Goal: Find specific page/section: Find specific page/section

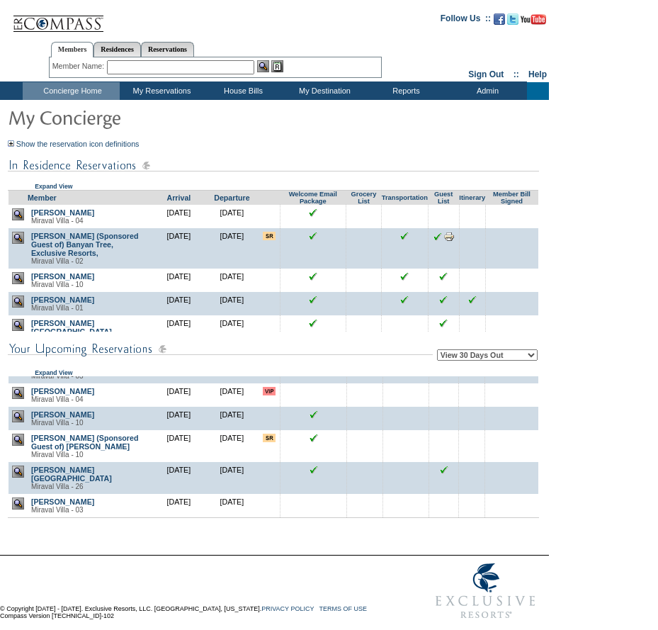
scroll to position [1023, 0]
click at [55, 395] on link "[PERSON_NAME]" at bounding box center [62, 391] width 63 height 8
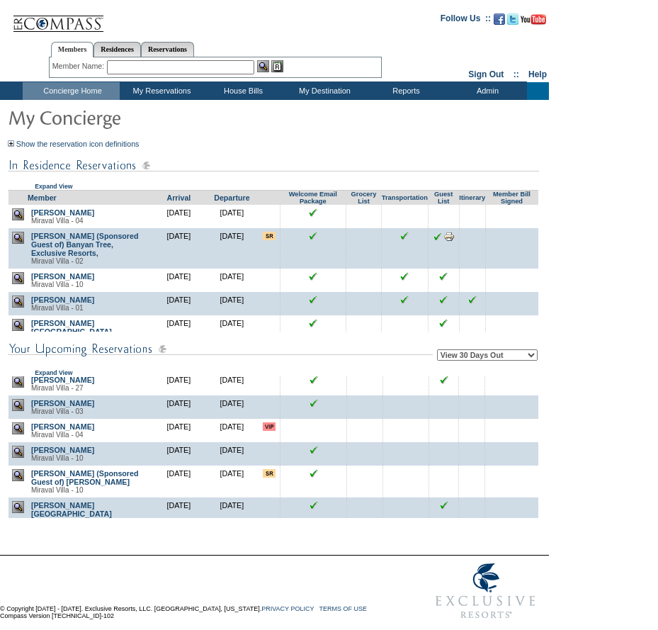
scroll to position [992, 0]
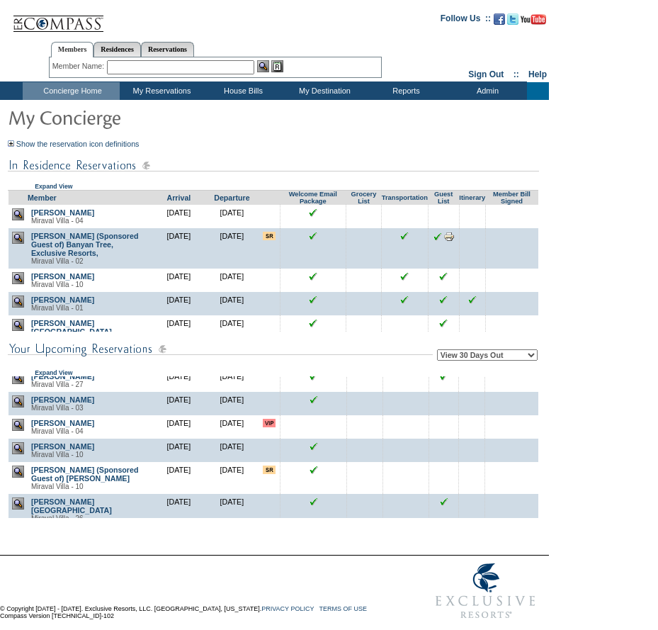
click at [20, 431] on img at bounding box center [18, 425] width 12 height 12
